Goal: Task Accomplishment & Management: Use online tool/utility

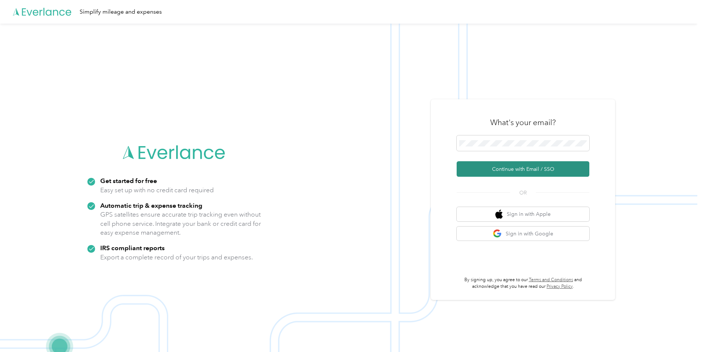
click at [506, 168] on button "Continue with Email / SSO" at bounding box center [523, 168] width 133 height 15
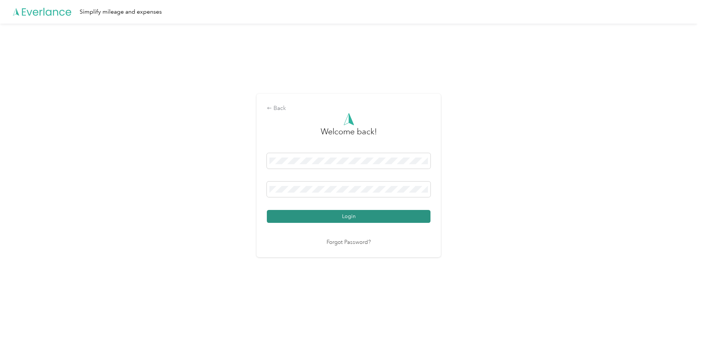
click at [379, 216] on button "Login" at bounding box center [349, 216] width 164 height 13
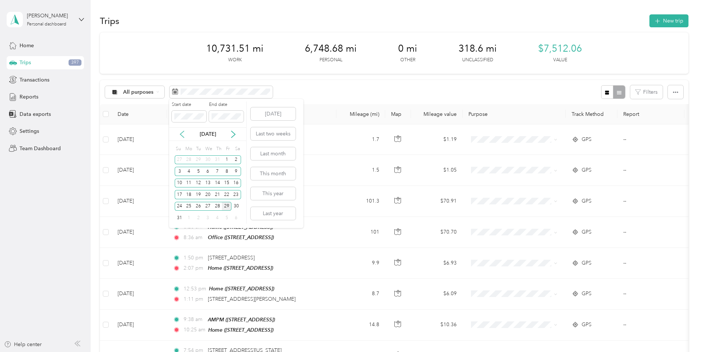
click at [181, 136] on icon at bounding box center [181, 133] width 7 height 7
click at [236, 196] on div "26" at bounding box center [236, 194] width 10 height 9
click at [233, 136] on icon at bounding box center [233, 134] width 4 height 7
click at [188, 206] on div "25" at bounding box center [189, 206] width 10 height 9
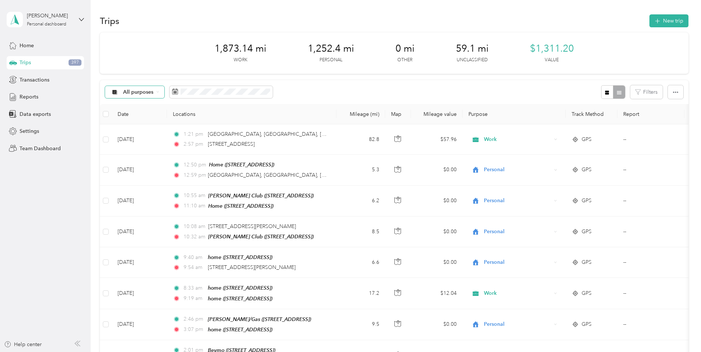
click at [160, 91] on div "All purposes" at bounding box center [135, 92] width 60 height 13
click at [141, 118] on li "Unclassified" at bounding box center [134, 114] width 59 height 13
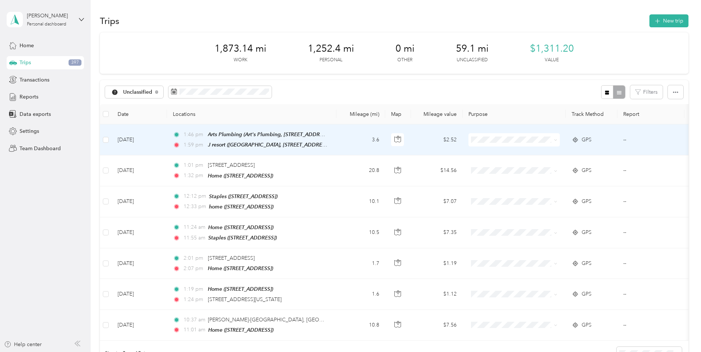
click at [554, 139] on icon at bounding box center [555, 139] width 3 height 3
click at [520, 154] on li "Work" at bounding box center [514, 153] width 91 height 13
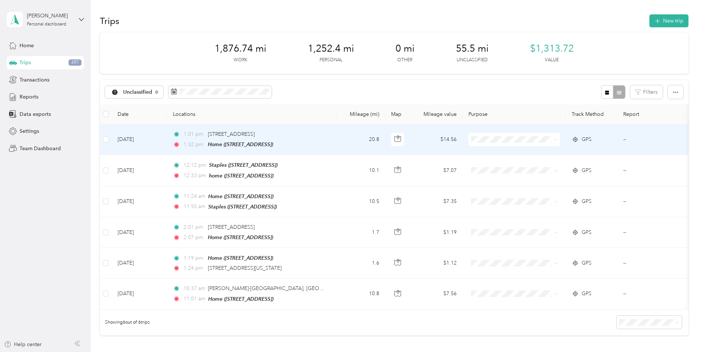
click at [555, 140] on icon at bounding box center [555, 139] width 3 height 3
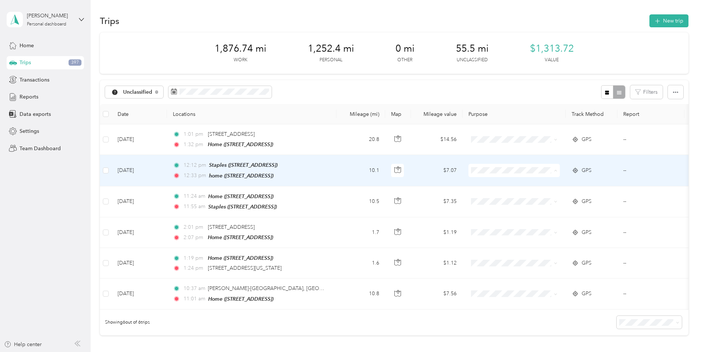
click at [508, 194] on span "Personal" at bounding box center [521, 196] width 68 height 8
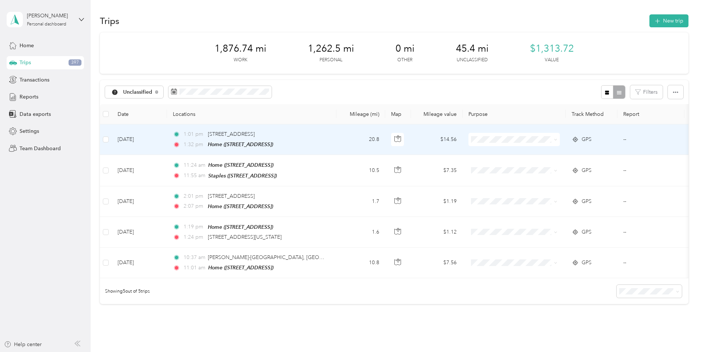
click at [521, 161] on li "Personal" at bounding box center [514, 166] width 91 height 13
click at [524, 164] on span at bounding box center [514, 170] width 91 height 13
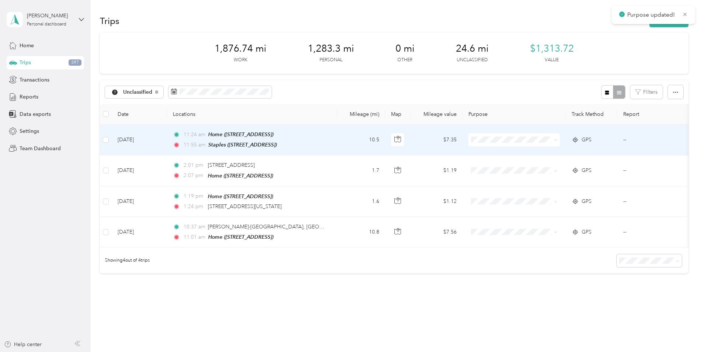
click at [516, 163] on span "Personal" at bounding box center [521, 166] width 68 height 8
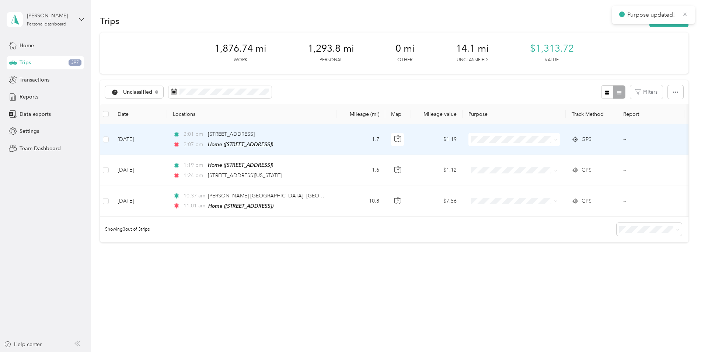
click at [516, 166] on span "Personal" at bounding box center [521, 165] width 68 height 8
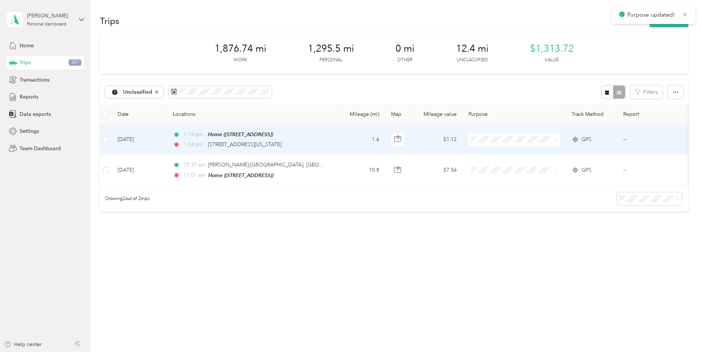
click at [516, 166] on span "Personal" at bounding box center [521, 163] width 68 height 8
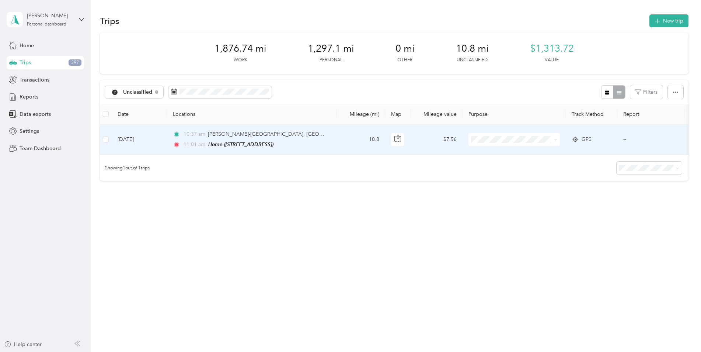
click at [509, 164] on span "Personal" at bounding box center [521, 163] width 68 height 8
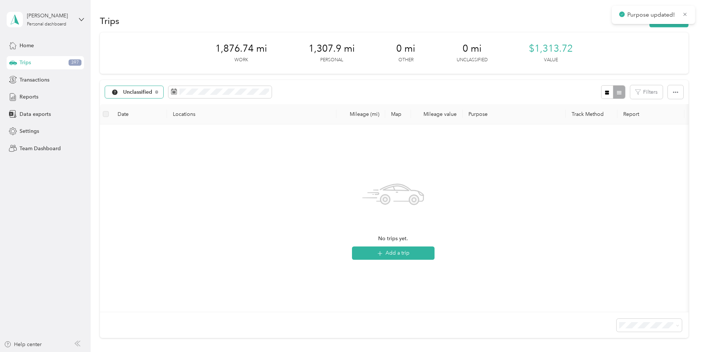
click at [139, 91] on span "Unclassified" at bounding box center [137, 92] width 29 height 5
click at [132, 129] on span "Work" at bounding box center [142, 131] width 38 height 8
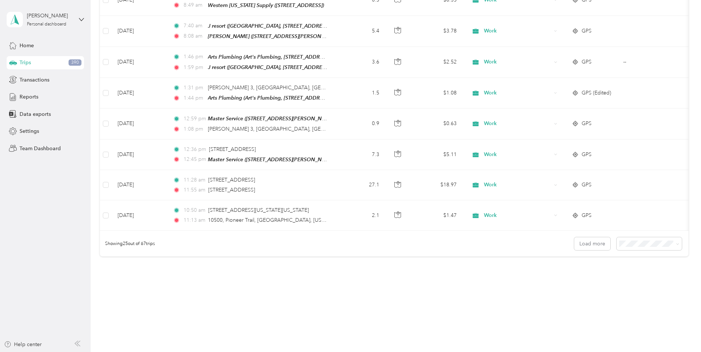
scroll to position [664, 0]
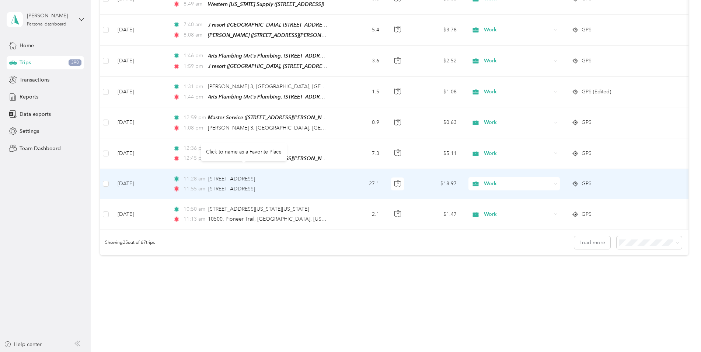
click at [252, 175] on span "[STREET_ADDRESS]" at bounding box center [231, 178] width 47 height 6
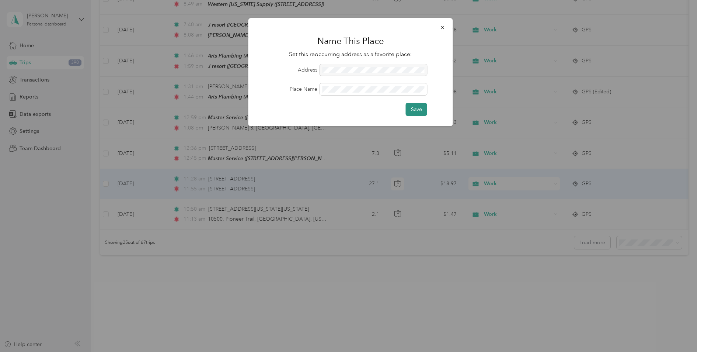
click at [412, 109] on button "Save" at bounding box center [416, 109] width 21 height 13
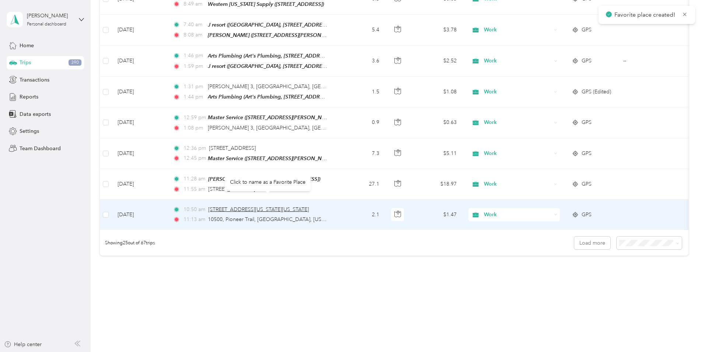
click at [235, 206] on span "[STREET_ADDRESS][US_STATE][US_STATE]" at bounding box center [258, 209] width 101 height 6
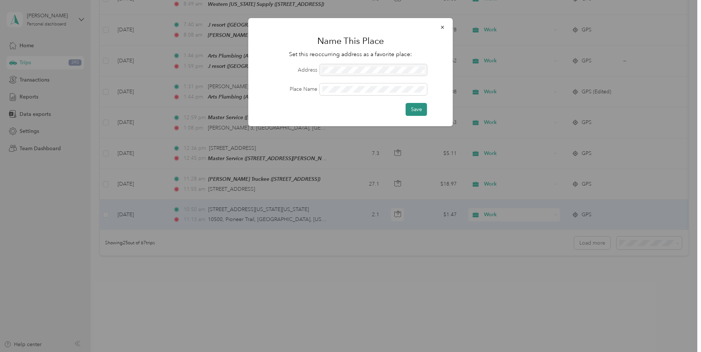
click at [421, 110] on button "Save" at bounding box center [416, 109] width 21 height 13
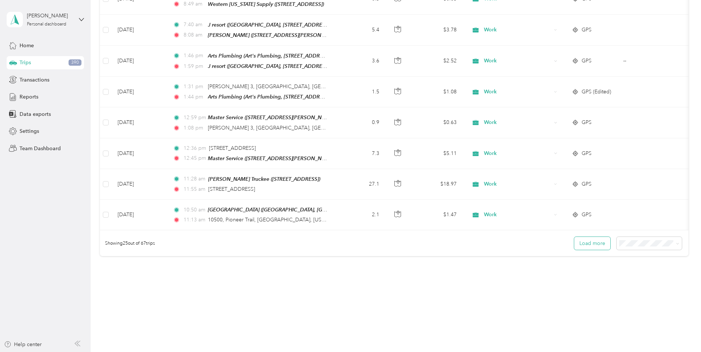
click at [589, 239] on button "Load more" at bounding box center [592, 243] width 36 height 13
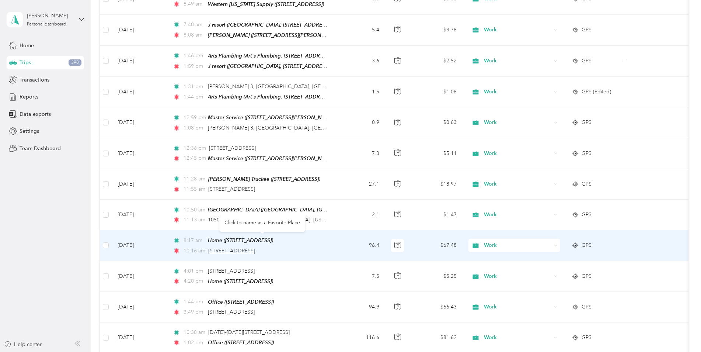
click at [255, 247] on span "[STREET_ADDRESS]" at bounding box center [231, 250] width 47 height 6
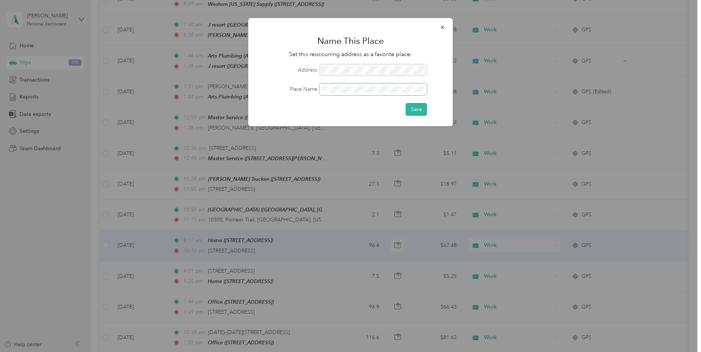
click at [352, 93] on span at bounding box center [373, 89] width 107 height 12
click at [423, 113] on button "Save" at bounding box center [416, 109] width 21 height 13
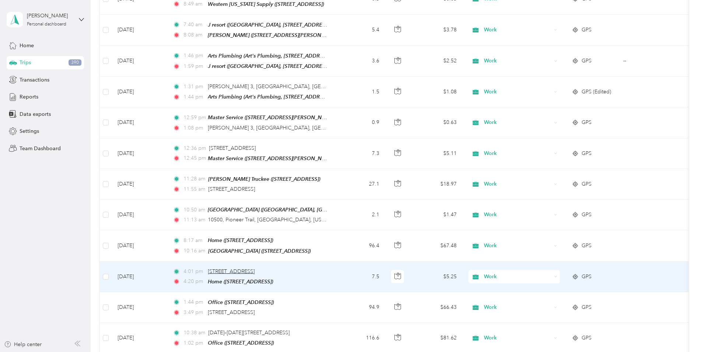
click at [255, 268] on span "[STREET_ADDRESS]" at bounding box center [231, 271] width 47 height 6
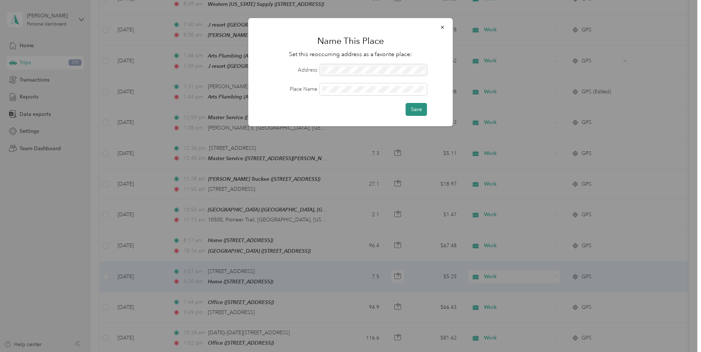
click at [417, 111] on button "Save" at bounding box center [416, 109] width 21 height 13
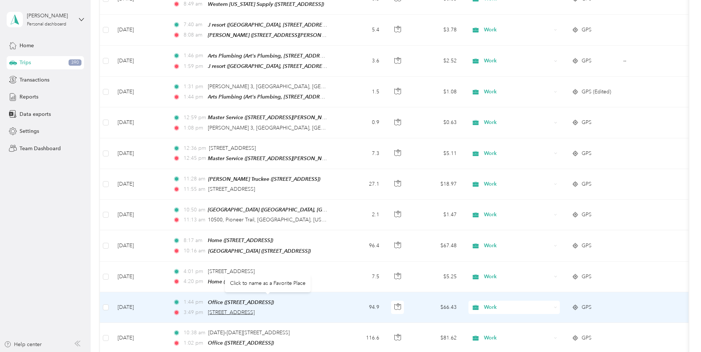
click at [255, 309] on span "[STREET_ADDRESS]" at bounding box center [231, 312] width 47 height 6
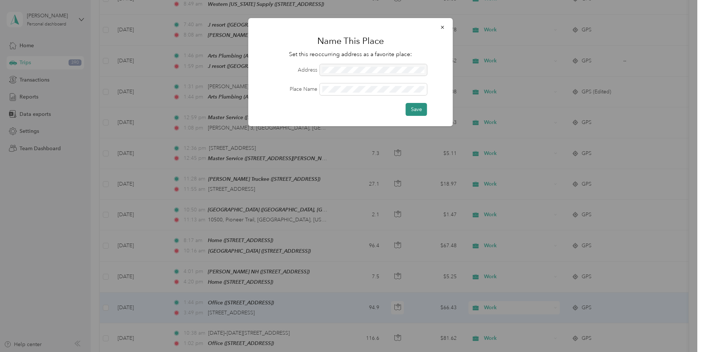
click at [418, 109] on button "Save" at bounding box center [416, 109] width 21 height 13
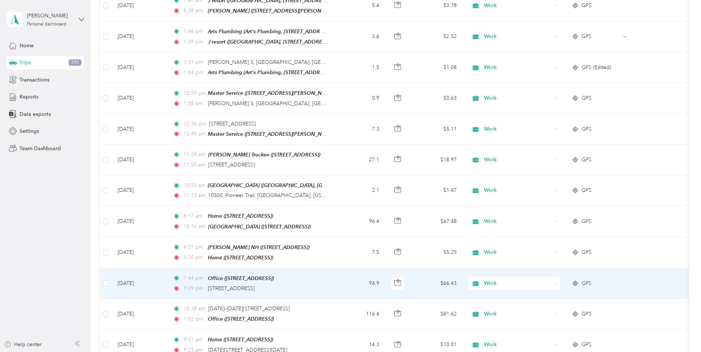
scroll to position [701, 0]
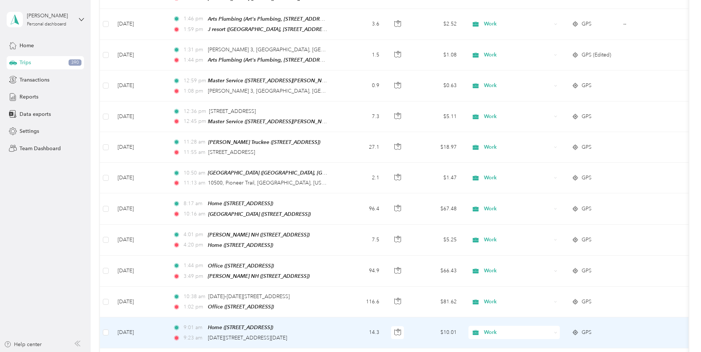
click at [621, 323] on td at bounding box center [650, 332] width 67 height 31
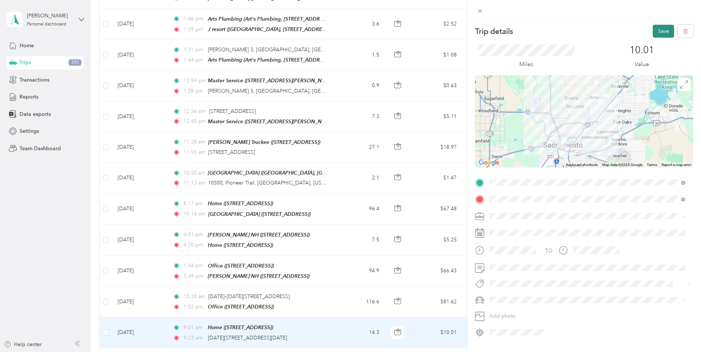
click at [654, 29] on button "Save" at bounding box center [663, 31] width 21 height 13
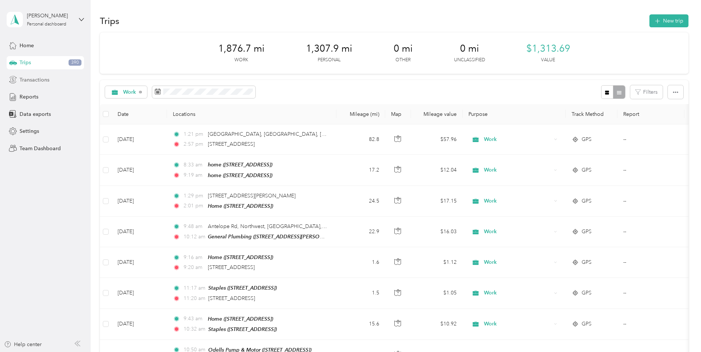
click at [12, 81] on icon at bounding box center [13, 79] width 2 height 3
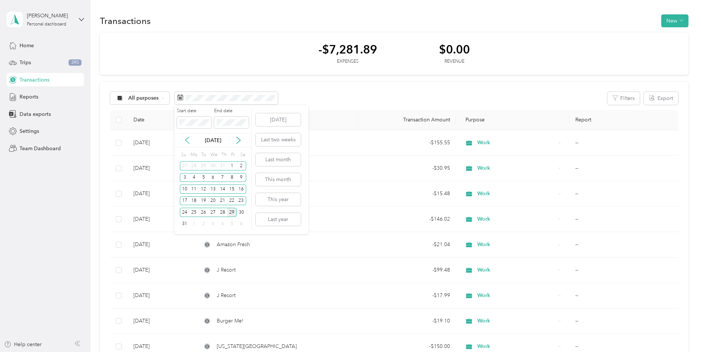
click at [186, 140] on icon at bounding box center [187, 140] width 4 height 7
click at [241, 200] on div "26" at bounding box center [242, 200] width 10 height 9
click at [237, 139] on icon at bounding box center [238, 139] width 7 height 7
click at [195, 216] on div "25" at bounding box center [194, 212] width 10 height 9
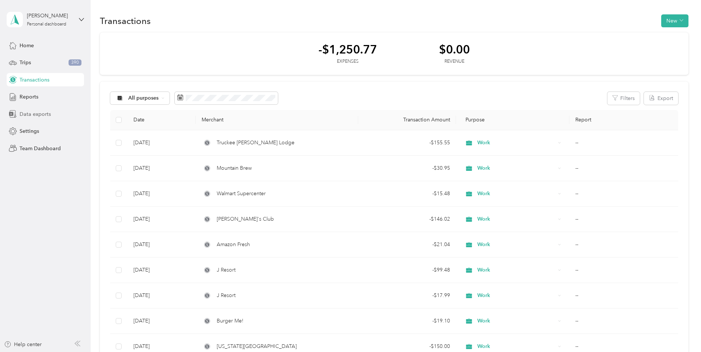
click at [33, 114] on span "Data exports" at bounding box center [35, 114] width 31 height 8
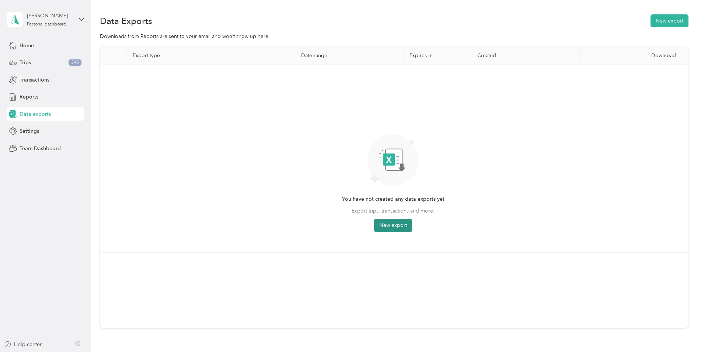
click at [394, 227] on button "New export" at bounding box center [393, 225] width 38 height 13
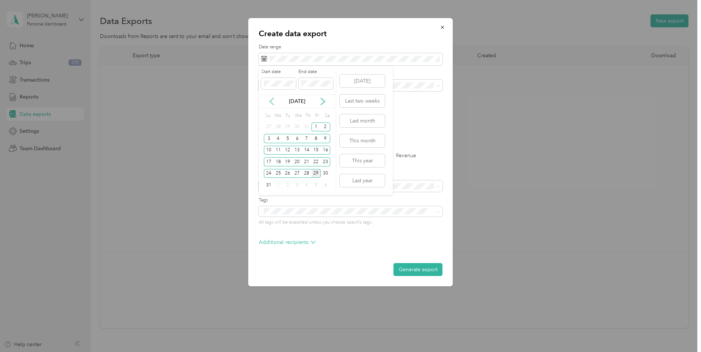
click at [272, 101] on icon at bounding box center [271, 101] width 7 height 7
click at [324, 162] on div "26" at bounding box center [326, 161] width 10 height 9
click at [325, 101] on icon at bounding box center [322, 101] width 7 height 7
click at [279, 174] on div "25" at bounding box center [279, 173] width 10 height 9
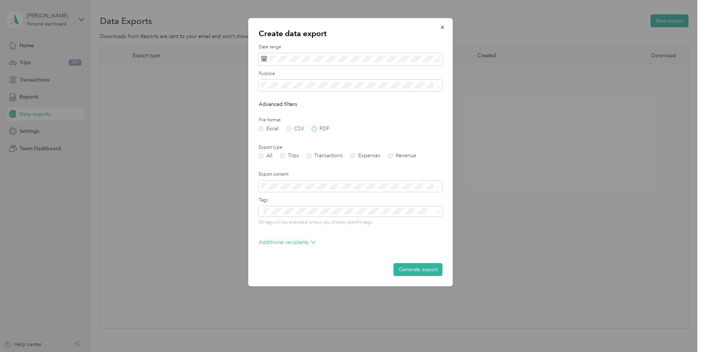
click at [317, 130] on label "PDF" at bounding box center [321, 128] width 18 height 5
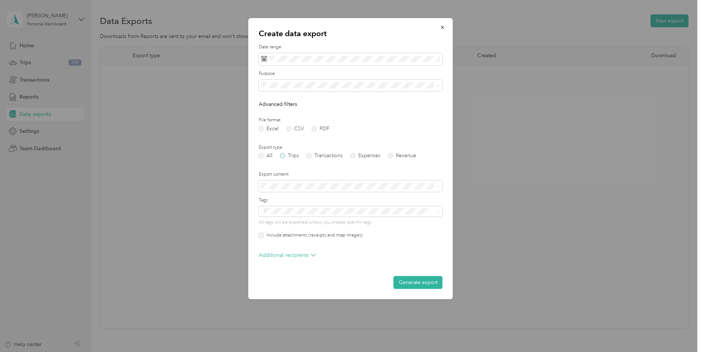
click at [285, 157] on label "Trips" at bounding box center [289, 155] width 19 height 5
click at [310, 112] on div "Work" at bounding box center [351, 111] width 174 height 8
click at [406, 279] on button "Generate export" at bounding box center [418, 282] width 49 height 13
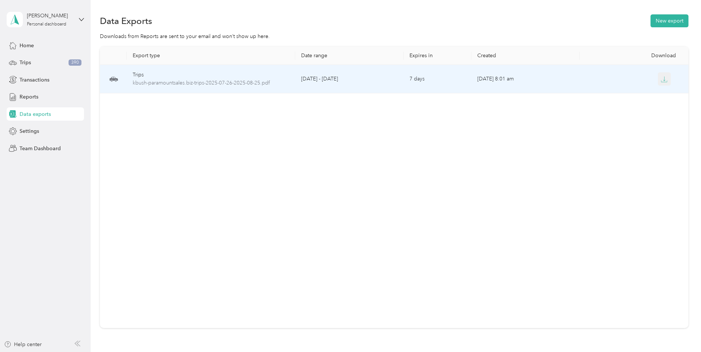
click at [663, 80] on icon "button" at bounding box center [664, 79] width 7 height 7
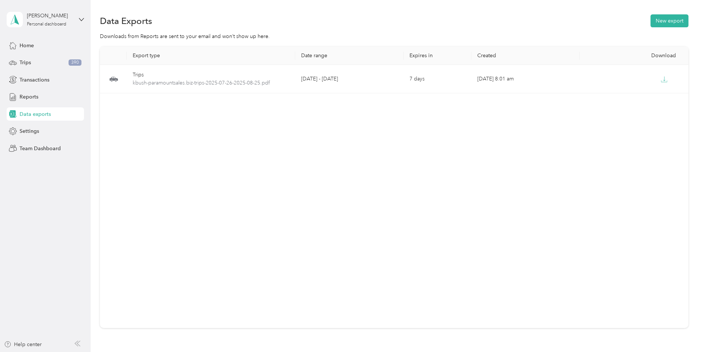
click at [402, 135] on div "Export type Date range Expires in Created Download Trips kbush-paramountsales.b…" at bounding box center [394, 186] width 589 height 281
click at [674, 22] on button "New export" at bounding box center [670, 20] width 38 height 13
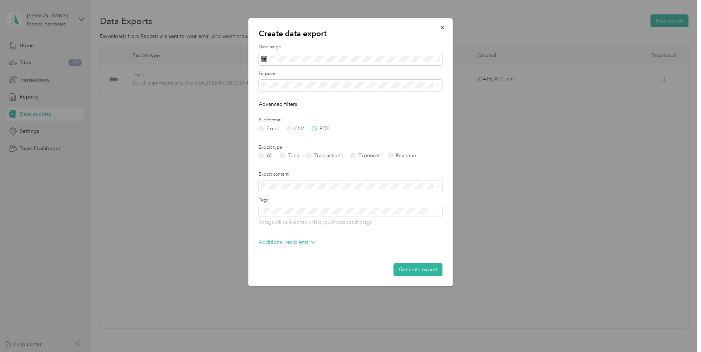
click at [313, 129] on label "PDF" at bounding box center [321, 128] width 18 height 5
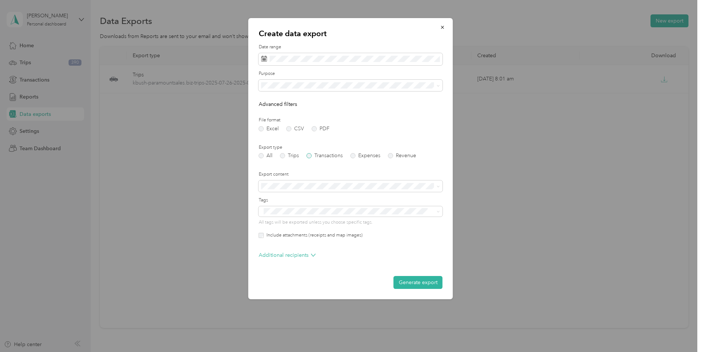
click at [307, 156] on label "Transactions" at bounding box center [325, 155] width 36 height 5
click at [320, 114] on ol "All Work Personal Other Charity Medical Moving Commute" at bounding box center [351, 143] width 184 height 103
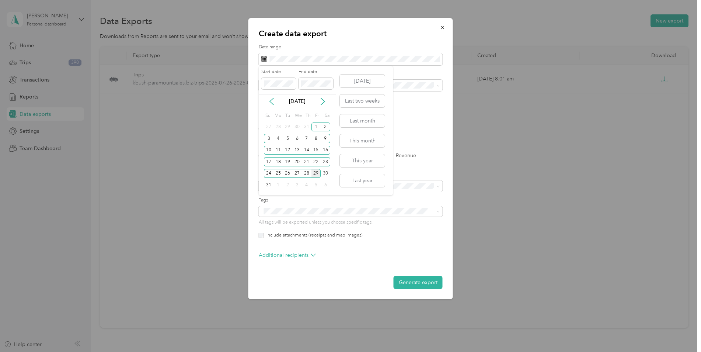
click at [271, 100] on icon at bounding box center [272, 101] width 4 height 7
click at [323, 162] on div "26" at bounding box center [326, 161] width 10 height 9
click at [323, 97] on div "[DATE]" at bounding box center [297, 101] width 77 height 14
click at [321, 103] on icon at bounding box center [322, 101] width 7 height 7
click at [280, 174] on div "25" at bounding box center [279, 173] width 10 height 9
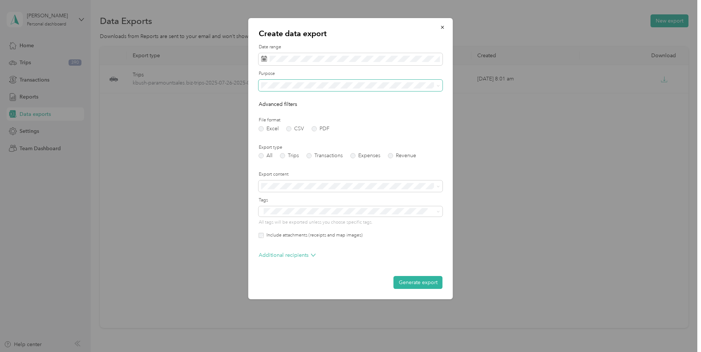
click at [321, 88] on span at bounding box center [351, 86] width 184 height 12
click at [302, 111] on div "Work" at bounding box center [351, 111] width 174 height 8
click at [352, 155] on label "Expenses" at bounding box center [366, 155] width 30 height 5
click at [415, 281] on button "Generate export" at bounding box center [418, 282] width 49 height 13
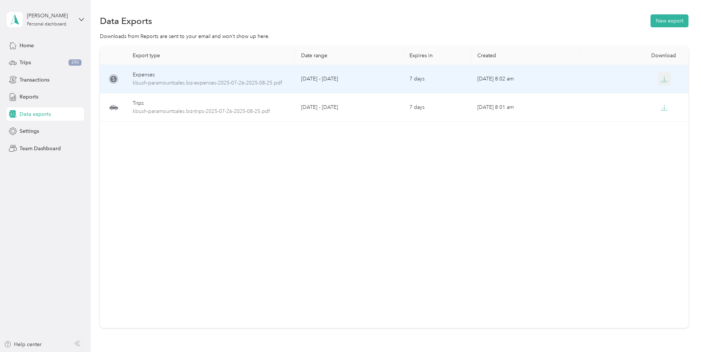
click at [664, 80] on icon "button" at bounding box center [665, 78] width 2 height 4
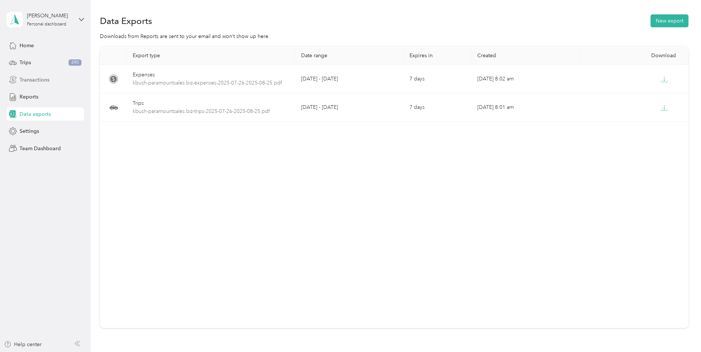
click at [42, 80] on span "Transactions" at bounding box center [35, 80] width 30 height 8
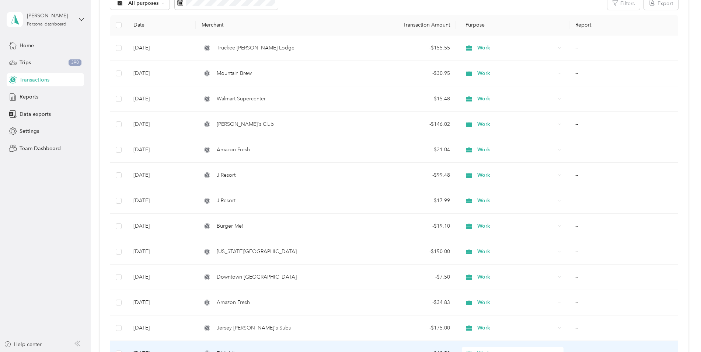
scroll to position [50, 0]
